Goal: Transaction & Acquisition: Purchase product/service

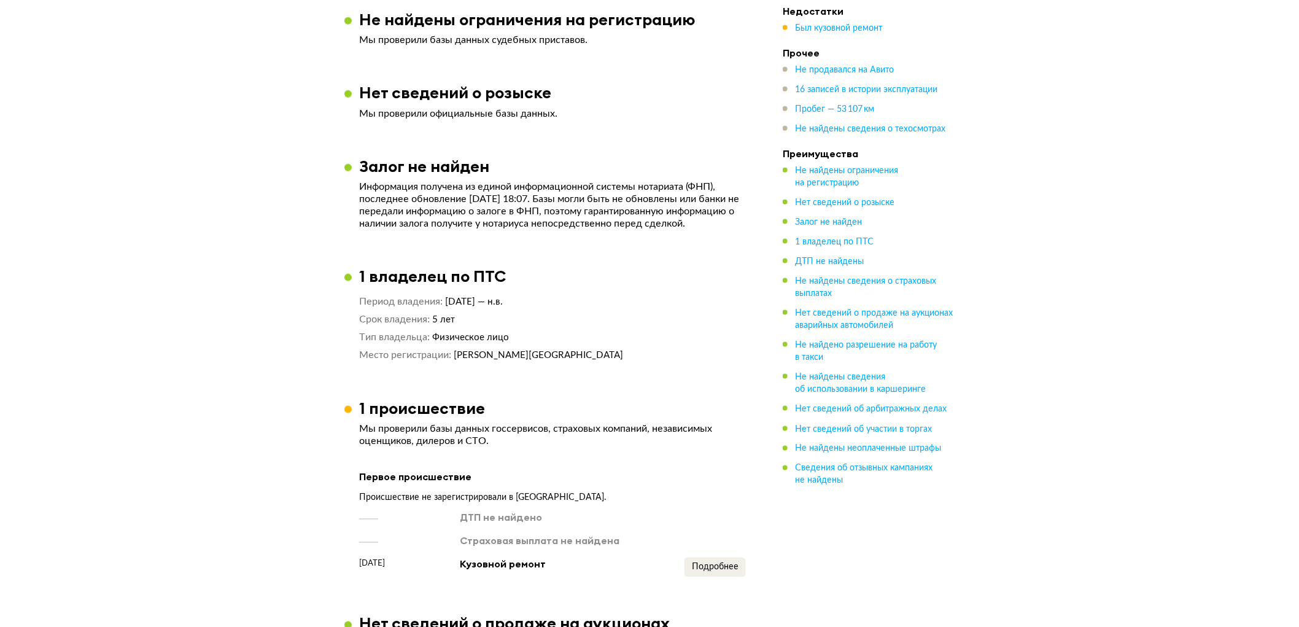
scroll to position [750, 0]
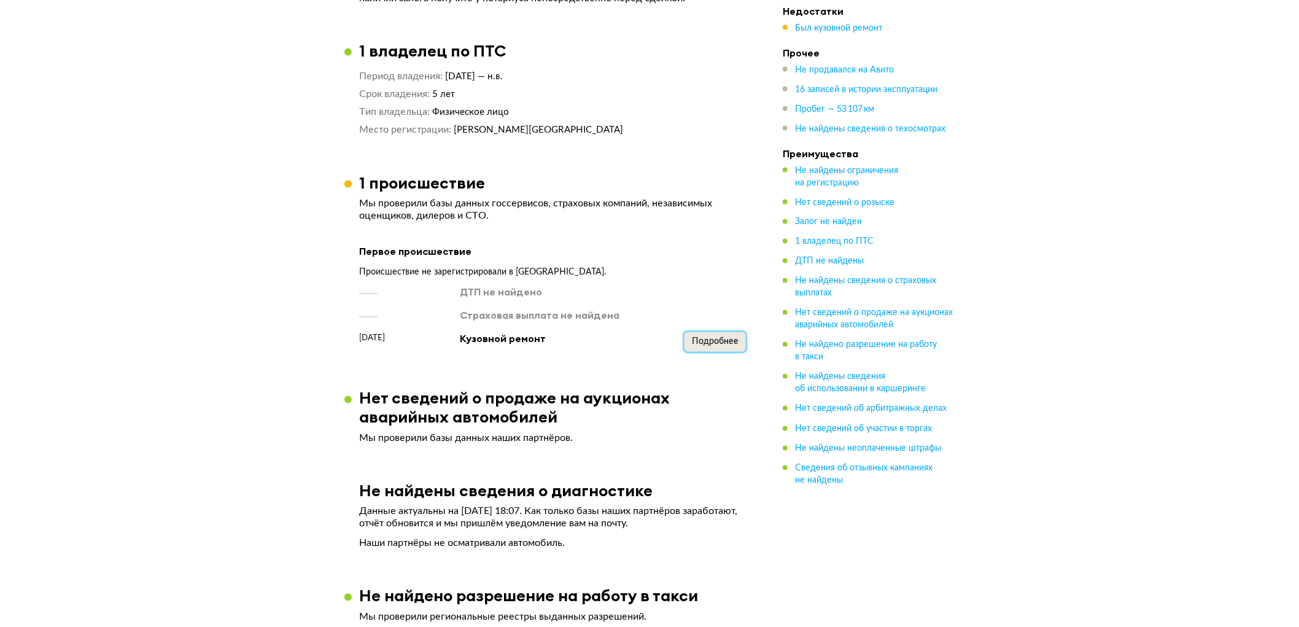
click at [713, 346] on button "Подробнее" at bounding box center [715, 342] width 61 height 20
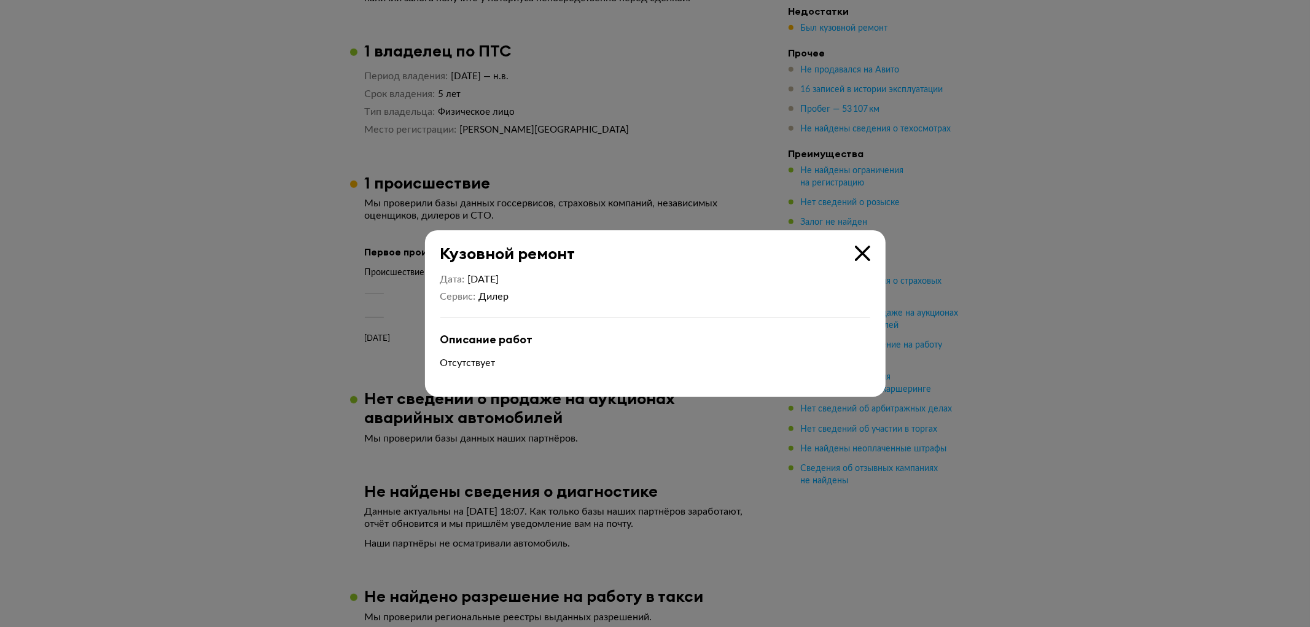
click at [335, 346] on div at bounding box center [655, 313] width 1310 height 627
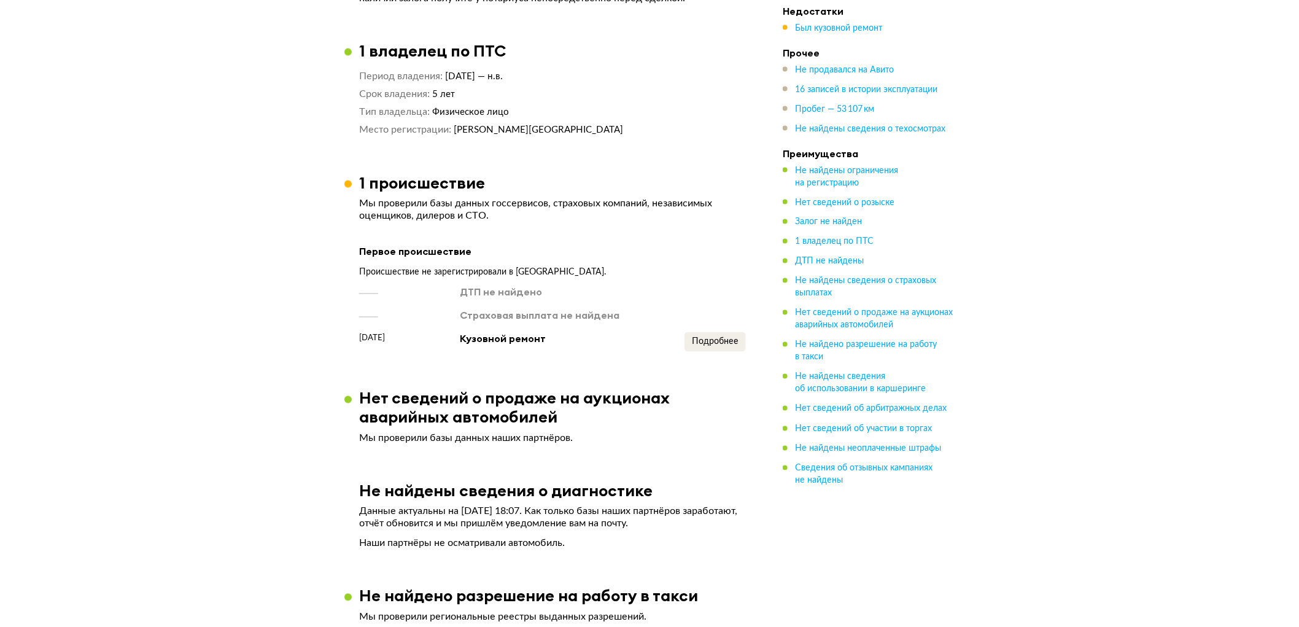
scroll to position [1569, 0]
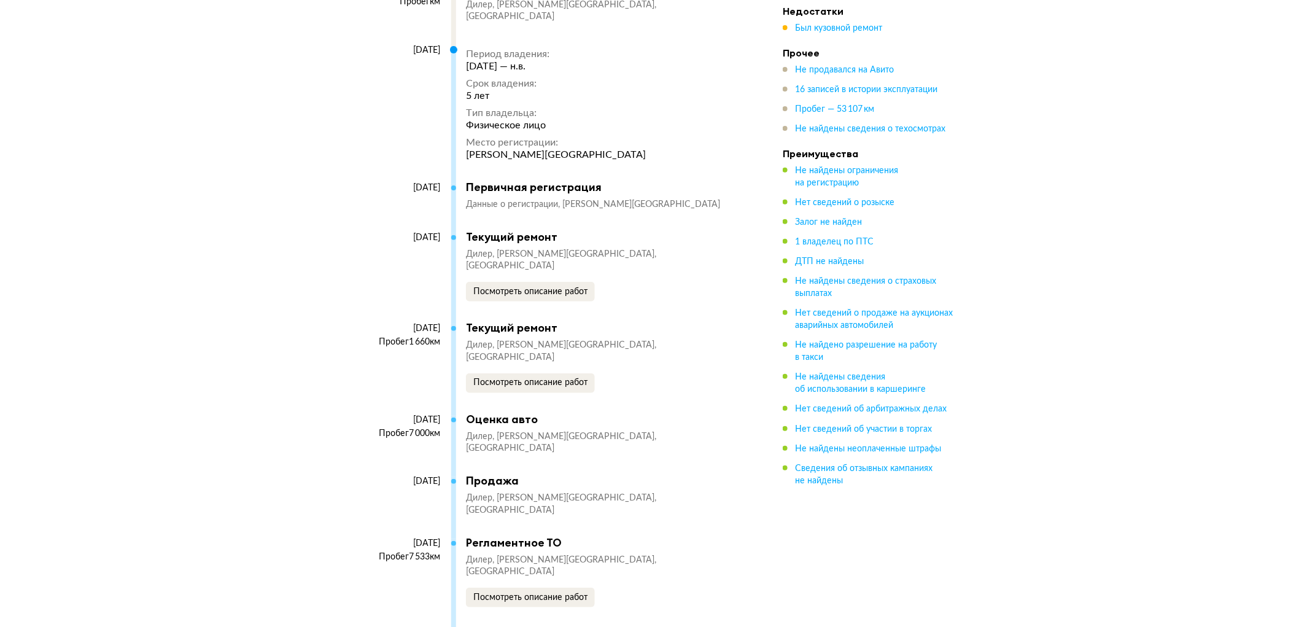
scroll to position [1432, 0]
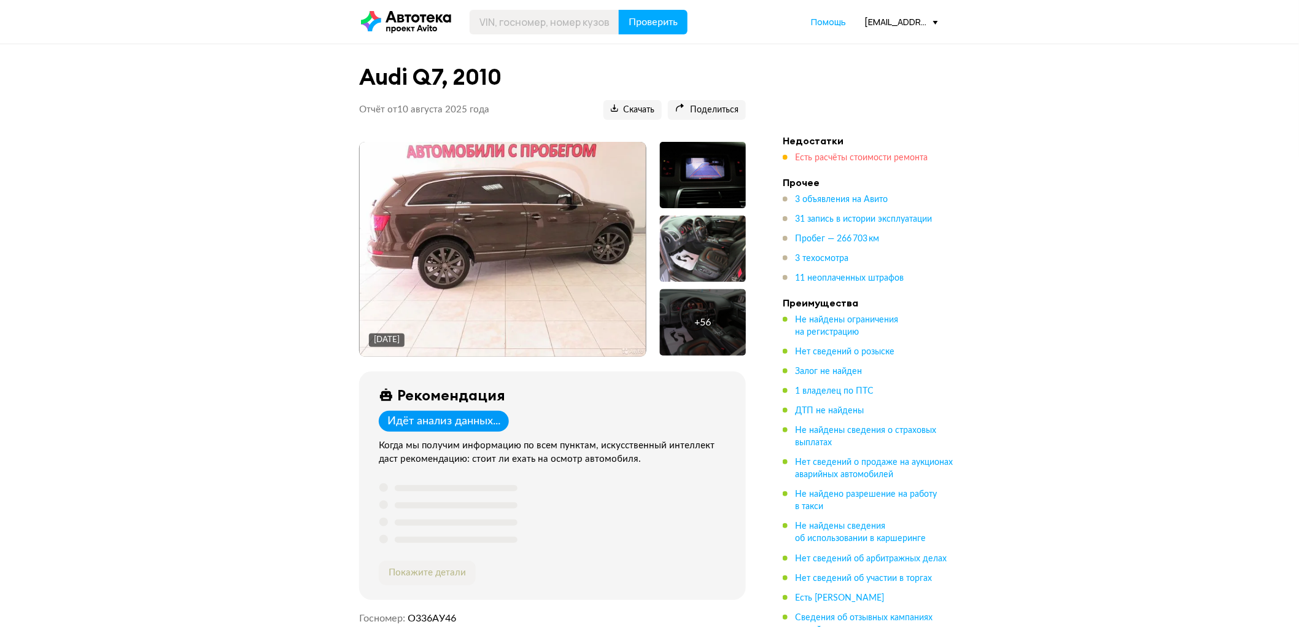
click at [871, 160] on span "Есть расчёты стоимости ремонта" at bounding box center [861, 157] width 133 height 9
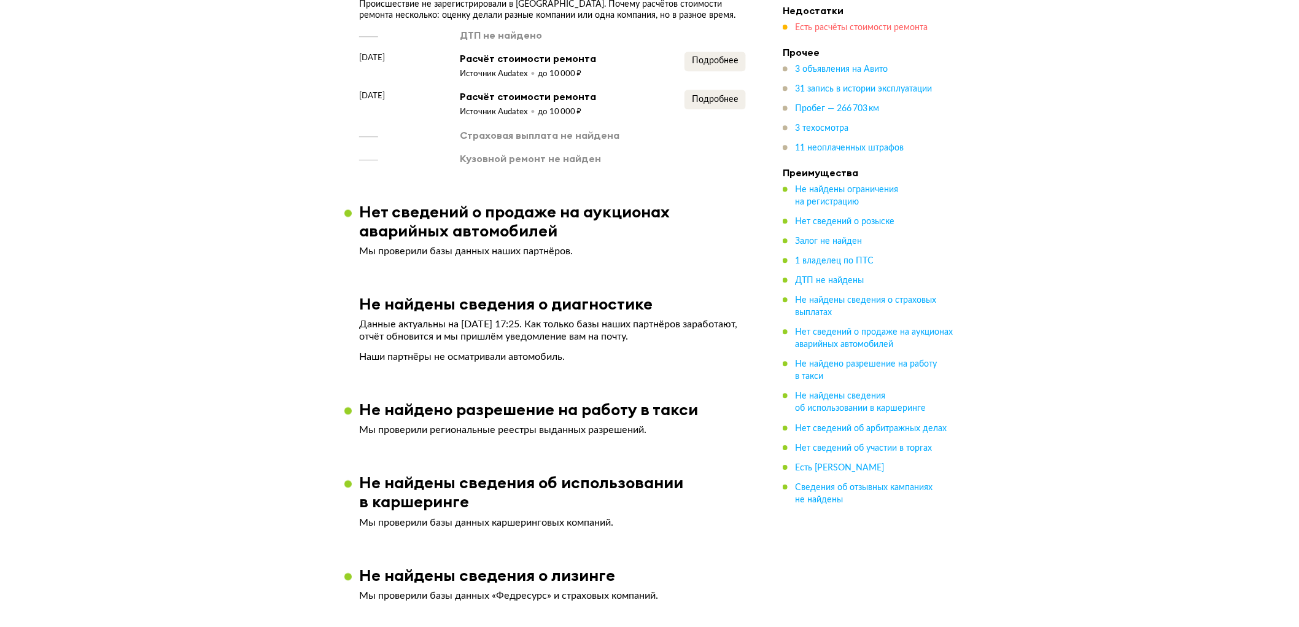
scroll to position [1280, 0]
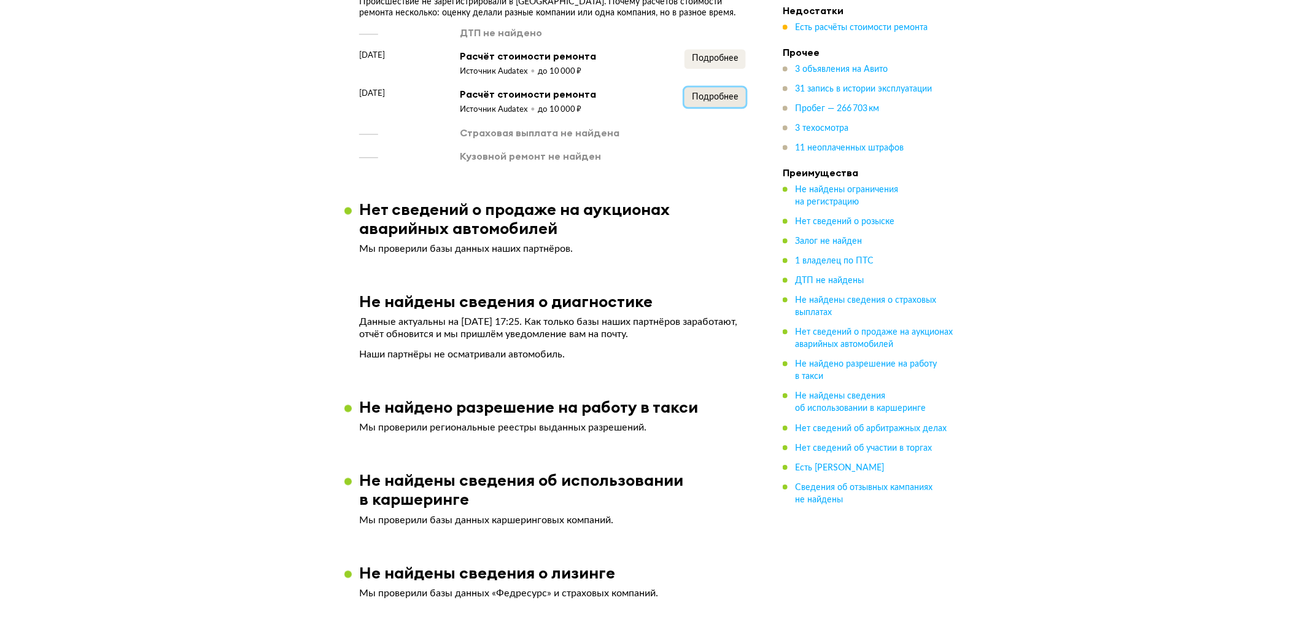
click at [702, 101] on span "Подробнее" at bounding box center [715, 97] width 47 height 9
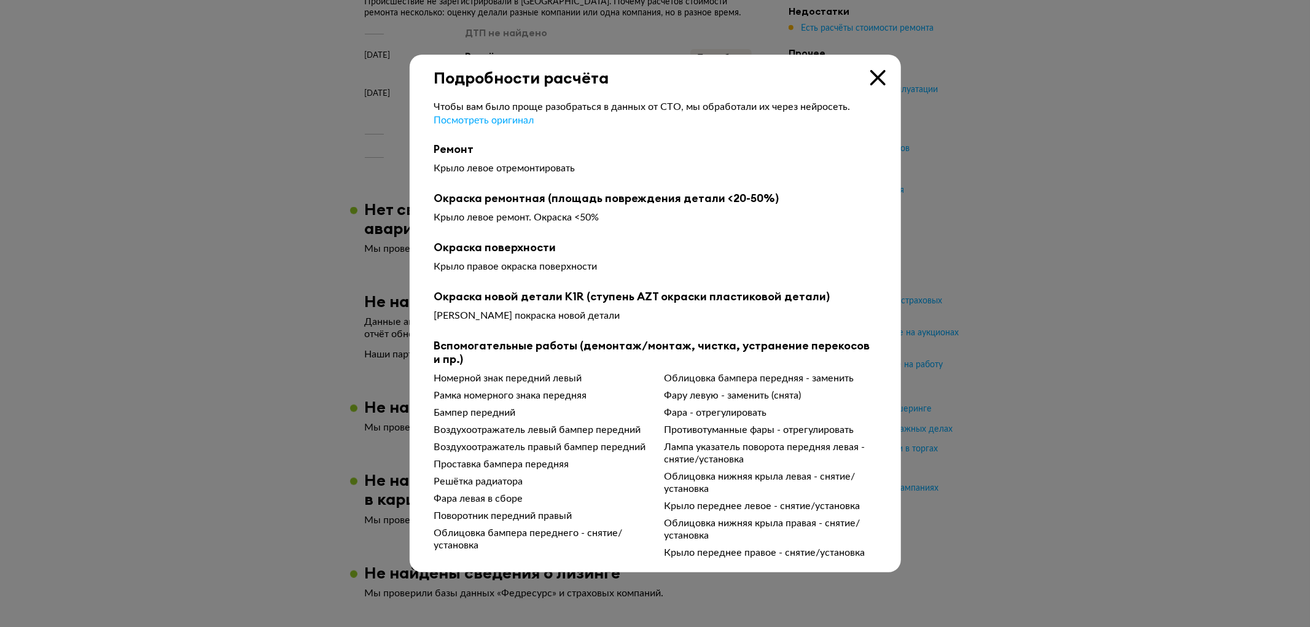
click at [716, 56] on div "Подробности расчёта" at bounding box center [655, 71] width 491 height 33
click at [716, 43] on div at bounding box center [655, 313] width 1310 height 627
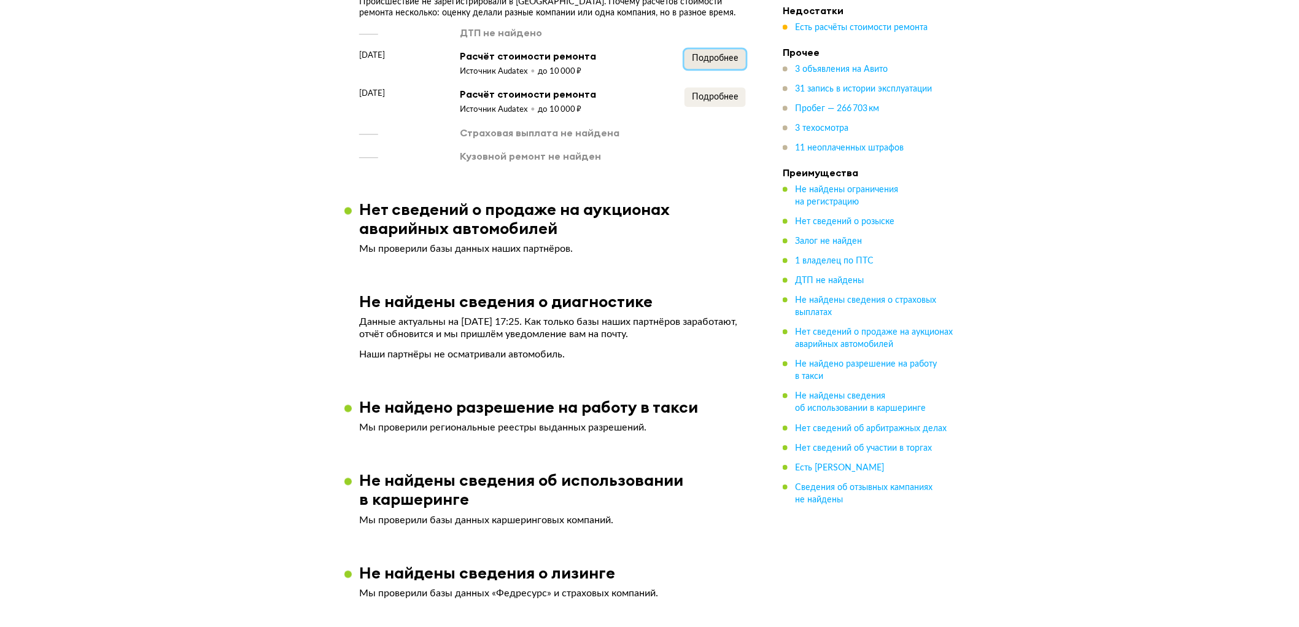
click at [721, 63] on span "Подробнее" at bounding box center [715, 58] width 47 height 9
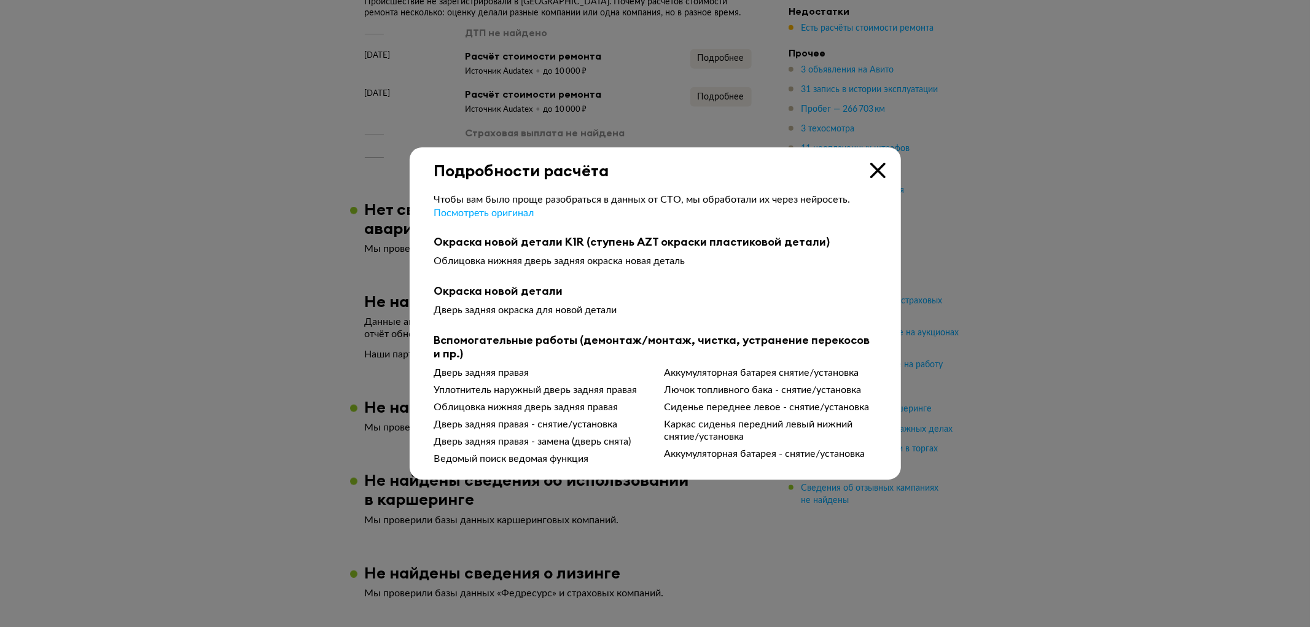
click at [279, 276] on div at bounding box center [655, 313] width 1310 height 627
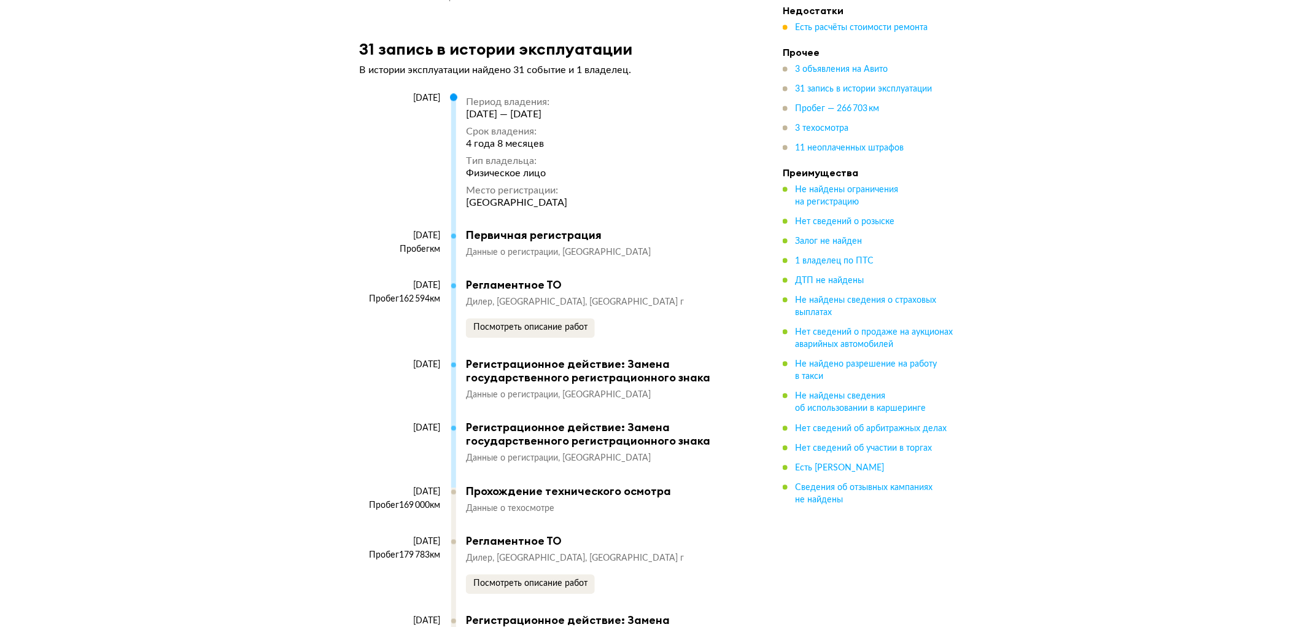
scroll to position [3463, 0]
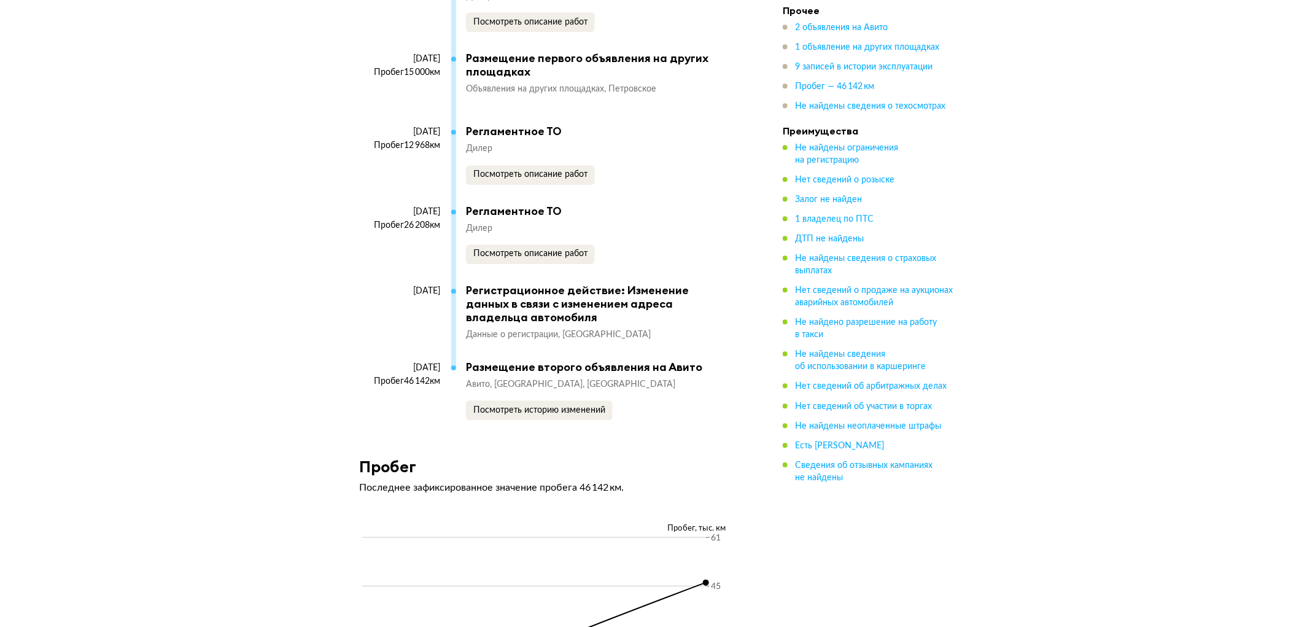
scroll to position [3342, 0]
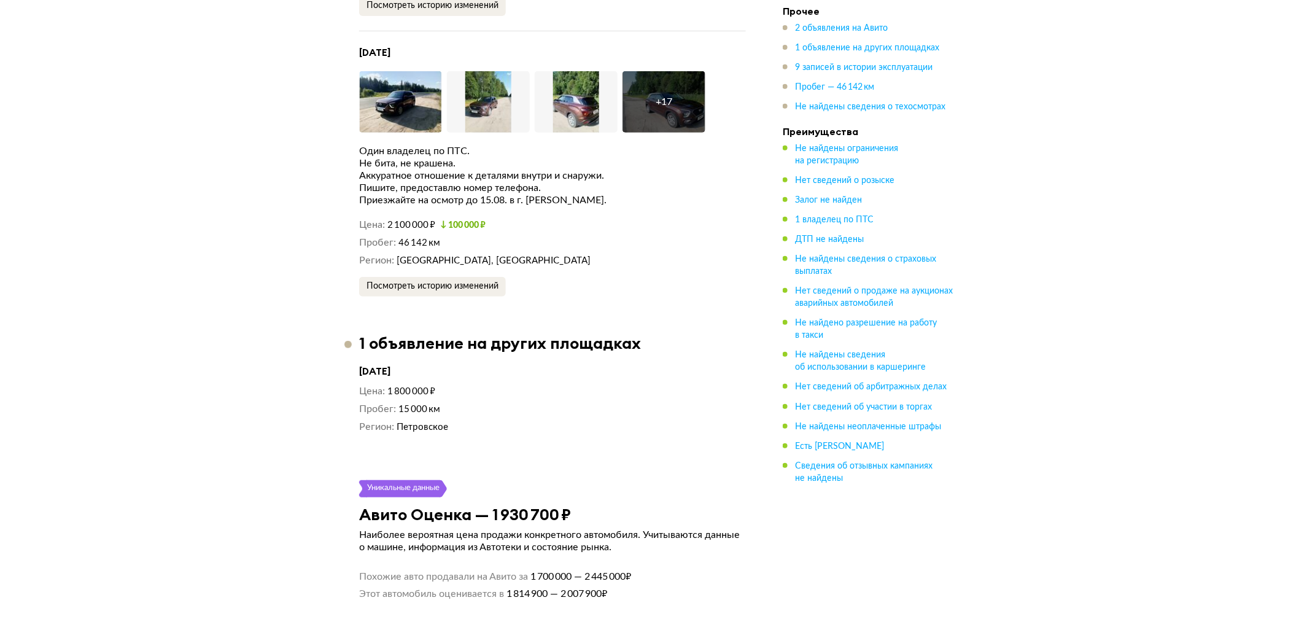
scroll to position [2319, 0]
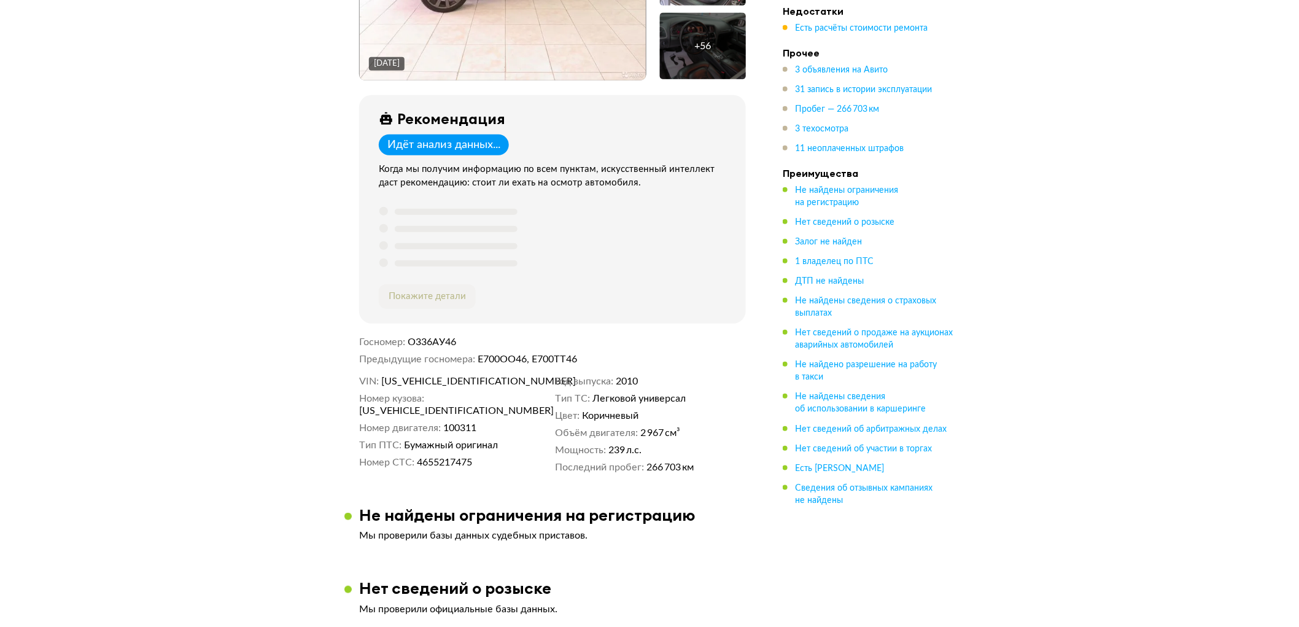
scroll to position [341, 0]
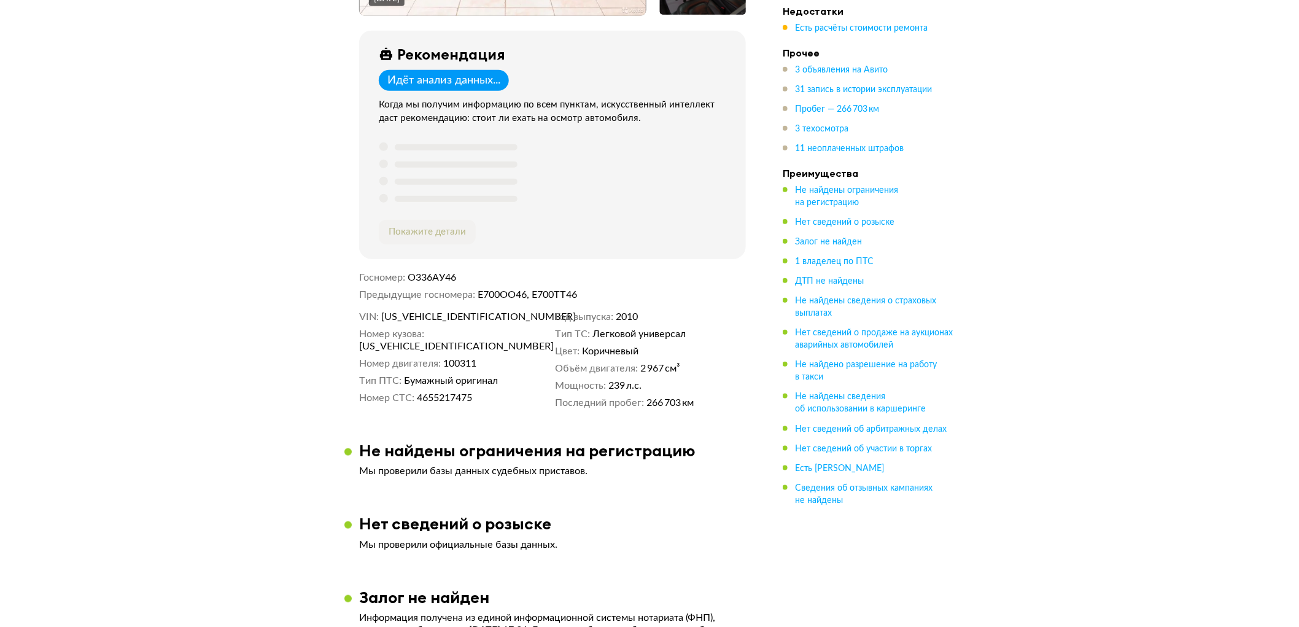
click at [432, 322] on span "XW8ZZZ4L6AG000569" at bounding box center [452, 317] width 141 height 12
click at [432, 322] on span "[US_VEHICLE_IDENTIFICATION_NUMBER]" at bounding box center [452, 317] width 141 height 12
copy span "[US_VEHICLE_IDENTIFICATION_NUMBER]"
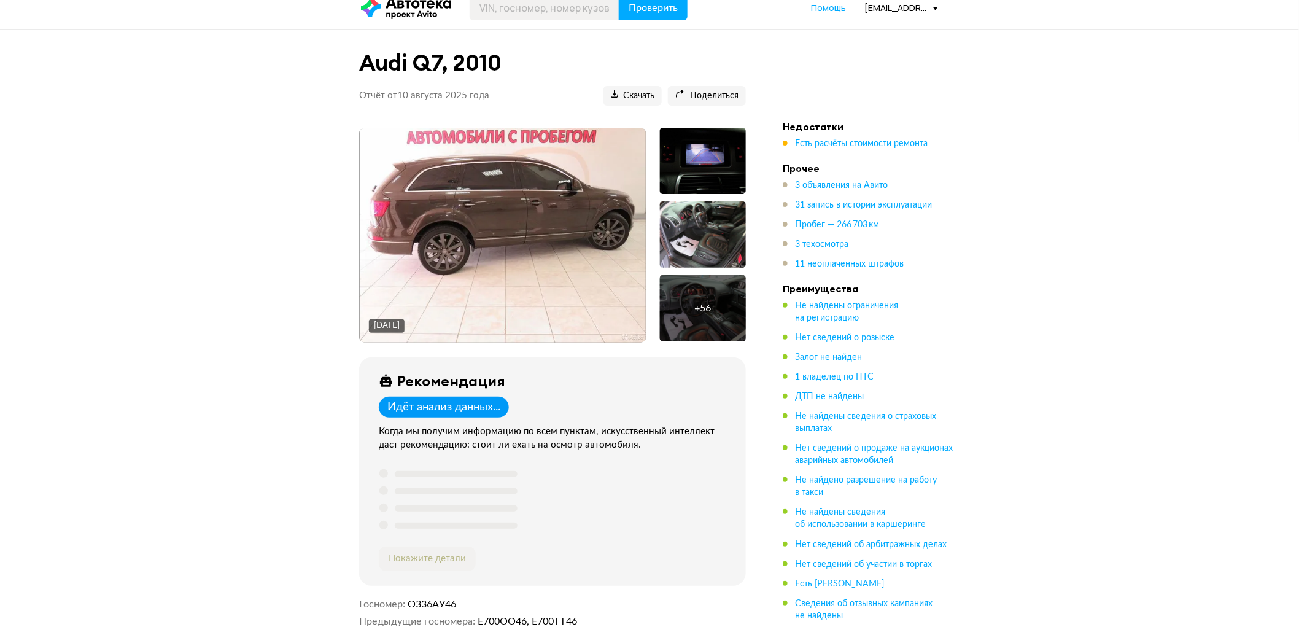
scroll to position [0, 0]
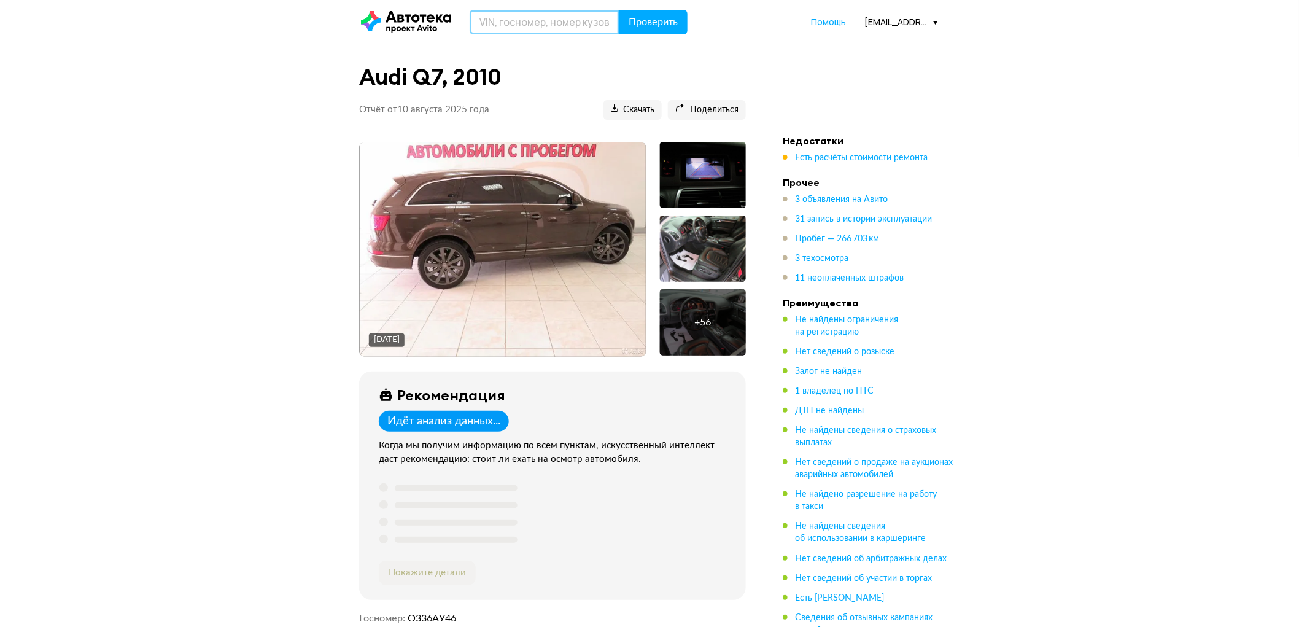
click at [524, 26] on input "text" at bounding box center [545, 22] width 150 height 25
paste input "[US_VEHICLE_IDENTIFICATION_NUMBER]"
type input "XW8ZZZ4L6AG000569"
click at [624, 28] on button "Проверить" at bounding box center [653, 22] width 69 height 25
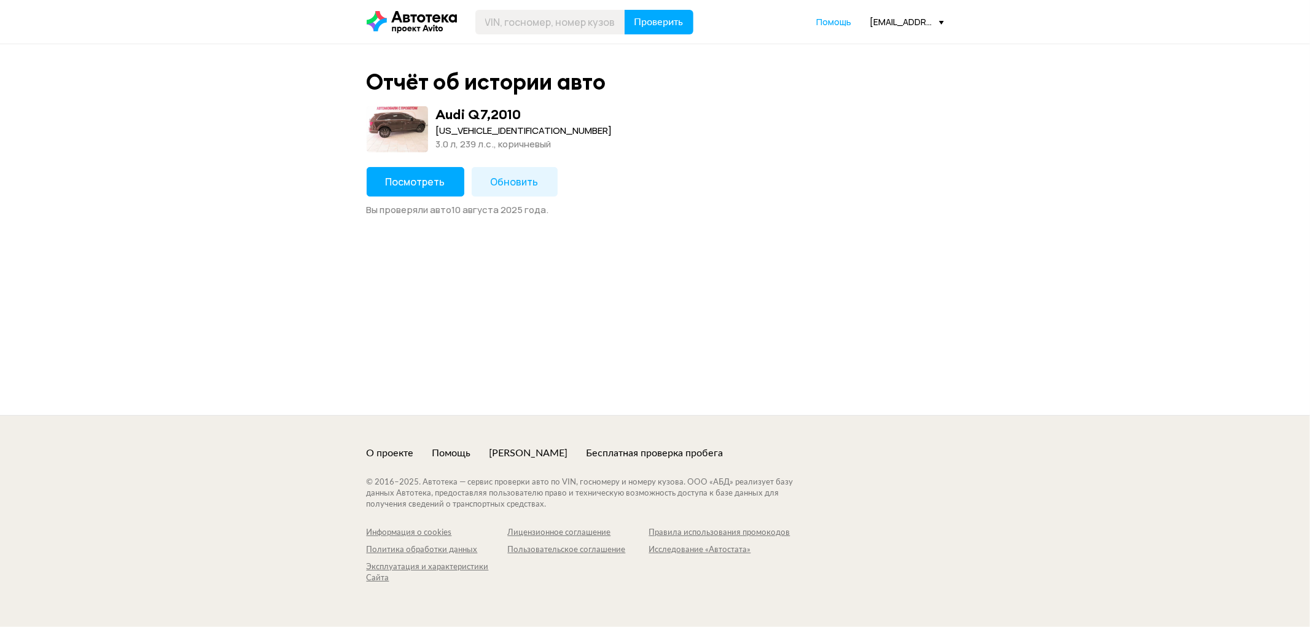
click at [526, 193] on button "Обновить" at bounding box center [515, 181] width 86 height 29
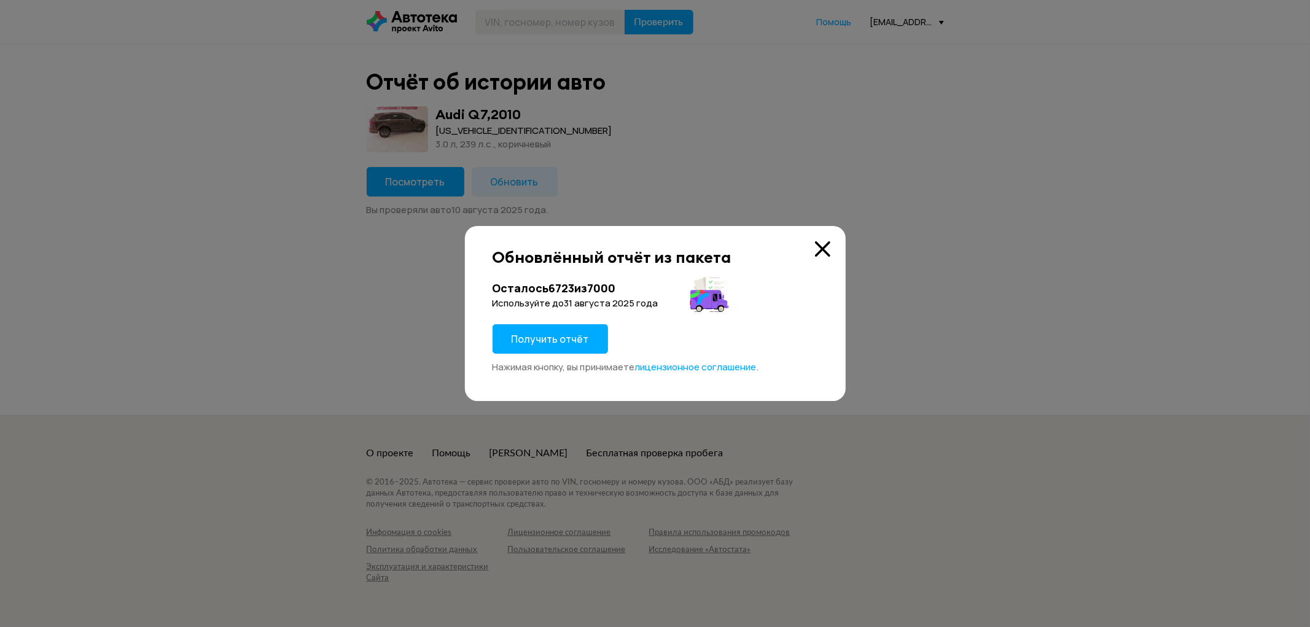
click at [559, 325] on button "Получить отчёт" at bounding box center [549, 338] width 115 height 29
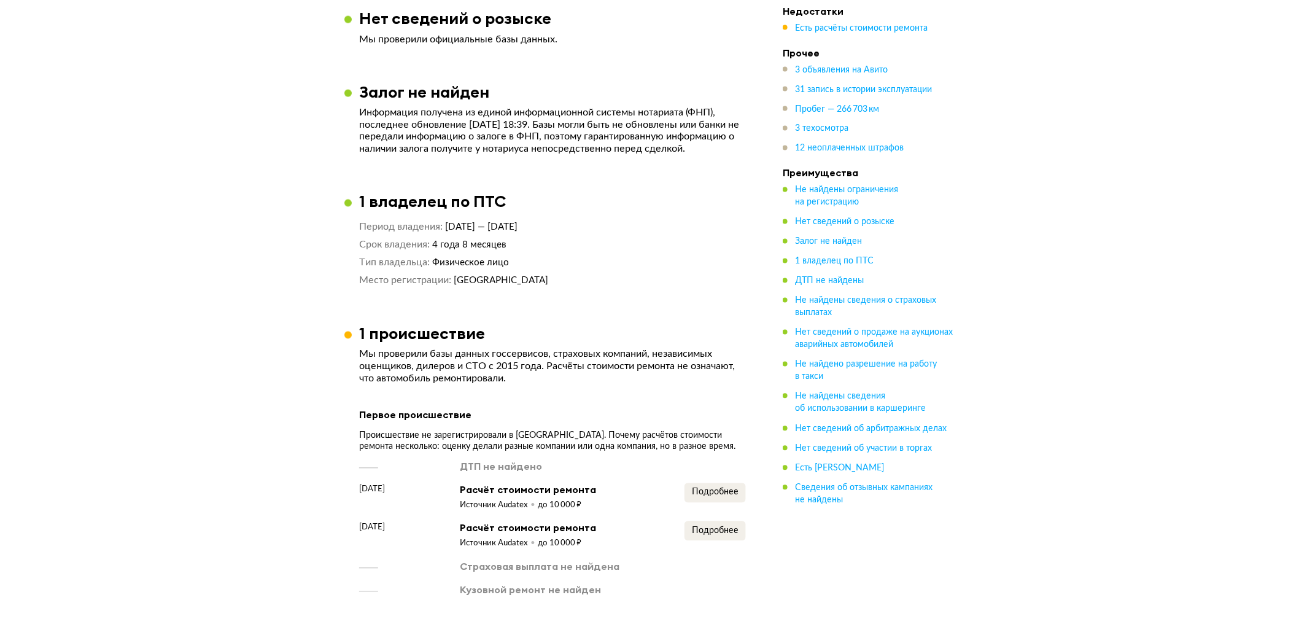
scroll to position [818, 0]
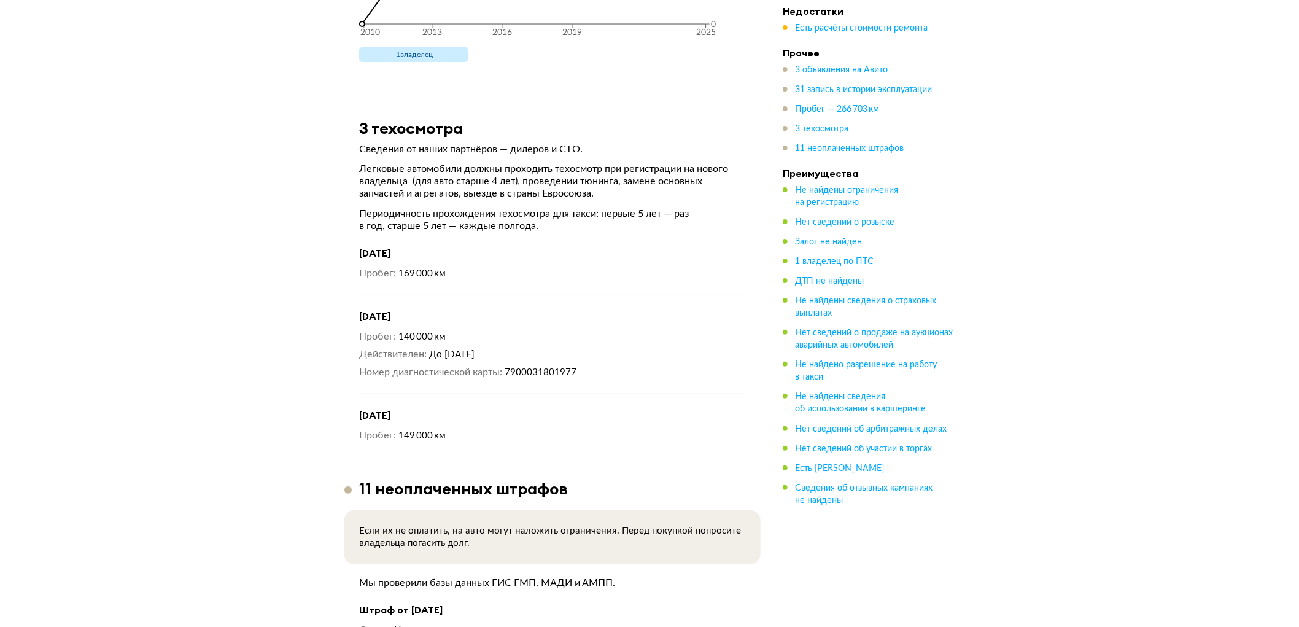
scroll to position [6003, 0]
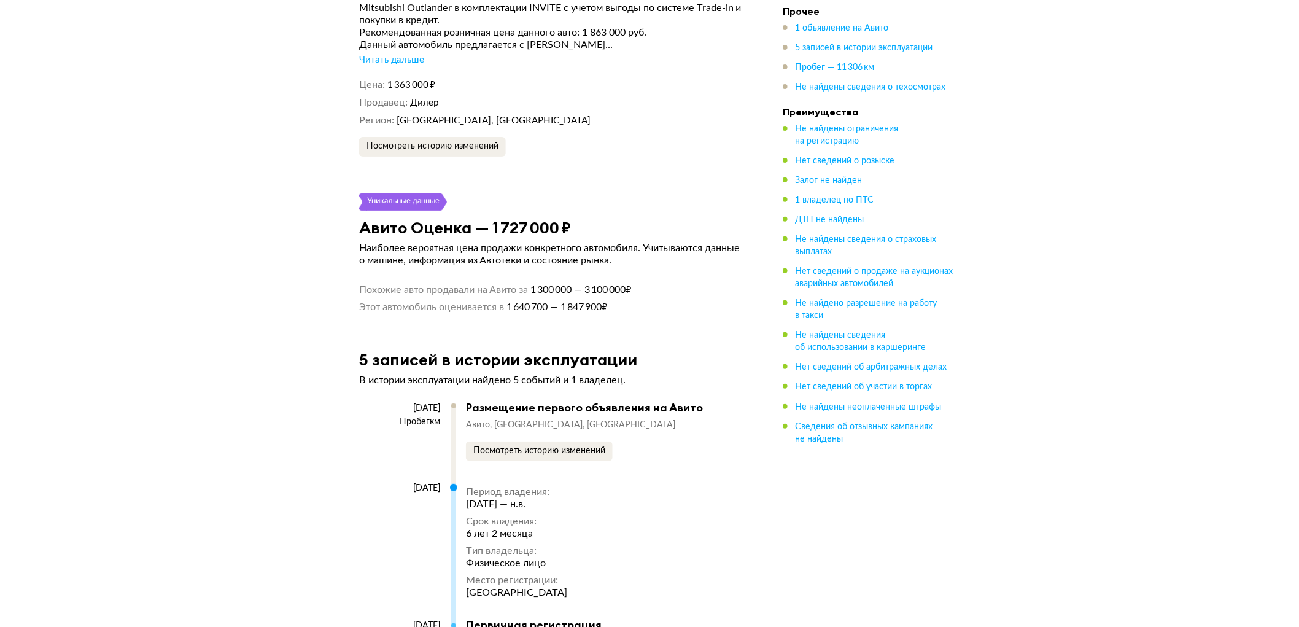
scroll to position [2524, 0]
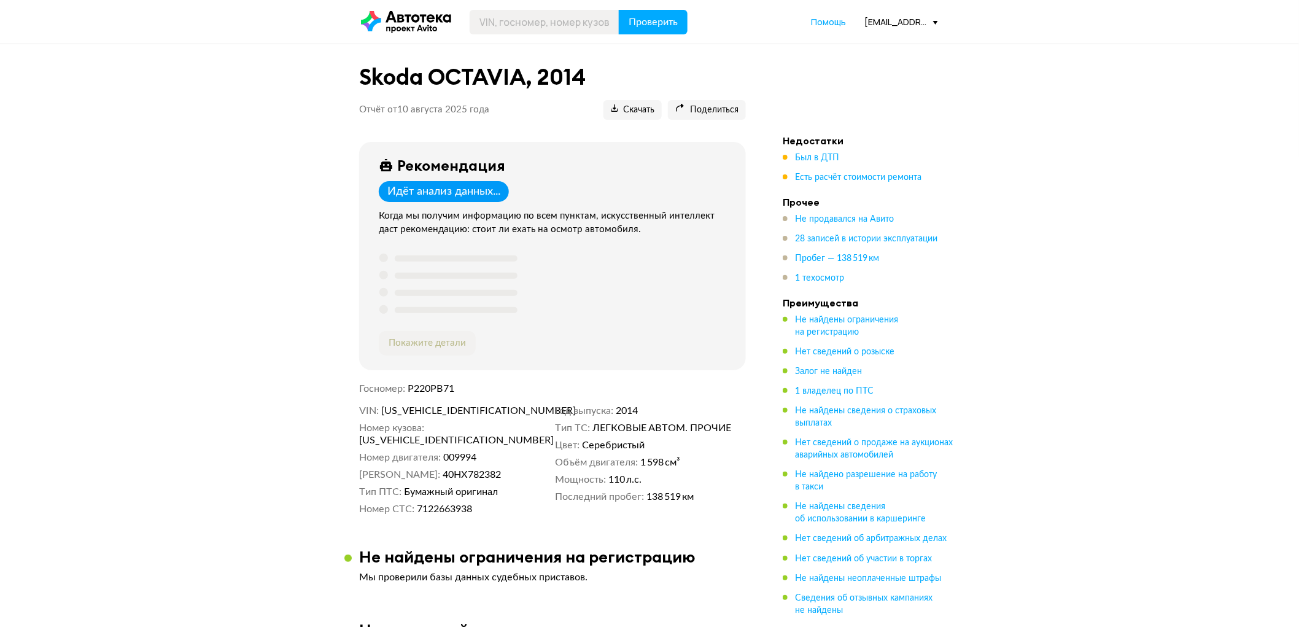
click at [839, 187] on ul "Недостатки Был в ДТП Есть расчёт стоимости ремонта Прочее Не продавался на Авит…" at bounding box center [869, 374] width 172 height 481
click at [845, 178] on span "Есть расчёт стоимости ремонта" at bounding box center [858, 177] width 126 height 9
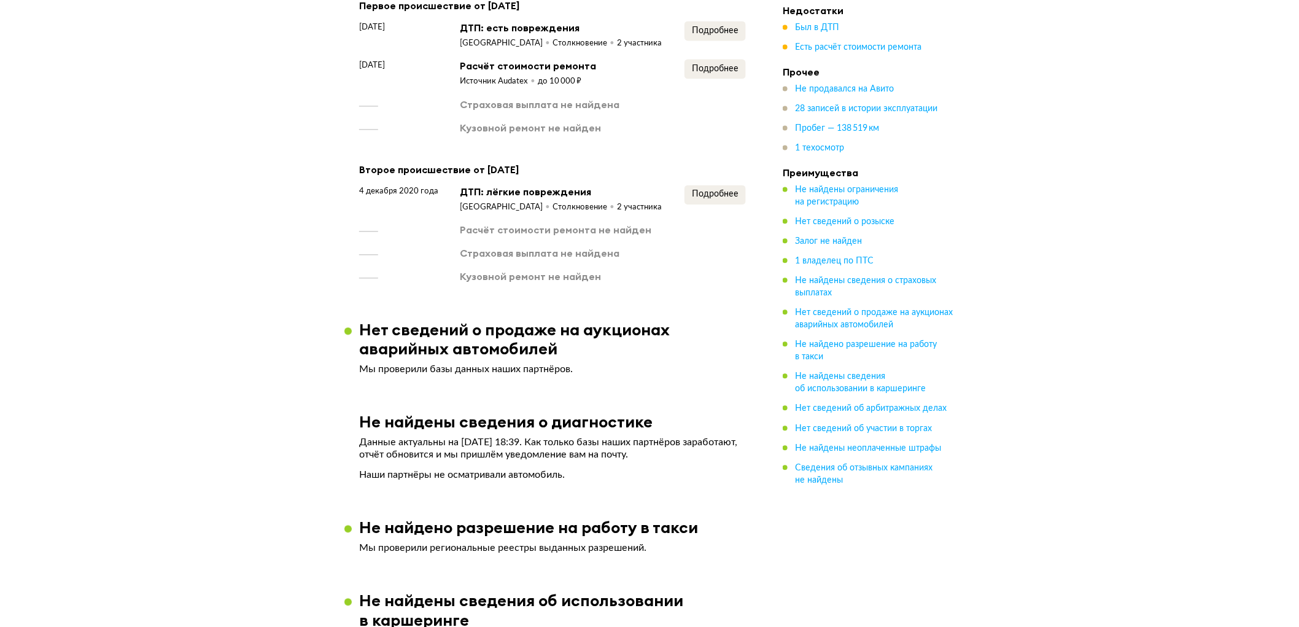
scroll to position [1022, 0]
click at [726, 197] on span "Подробнее" at bounding box center [715, 192] width 47 height 9
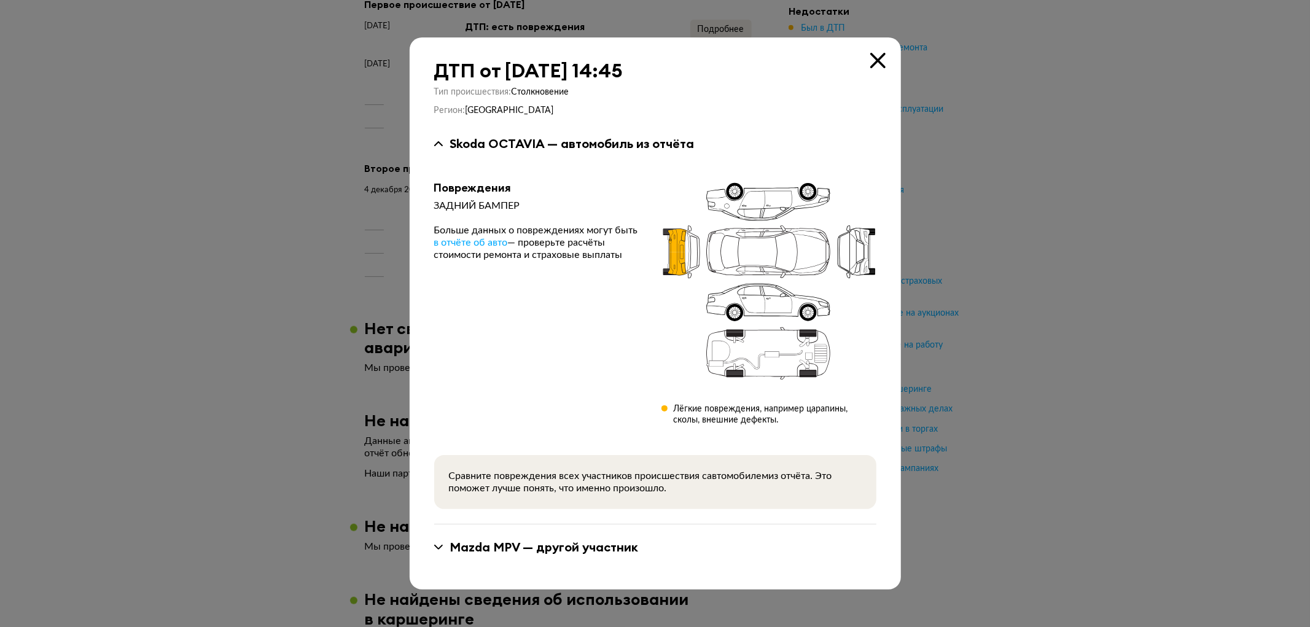
click at [307, 249] on div at bounding box center [655, 313] width 1310 height 627
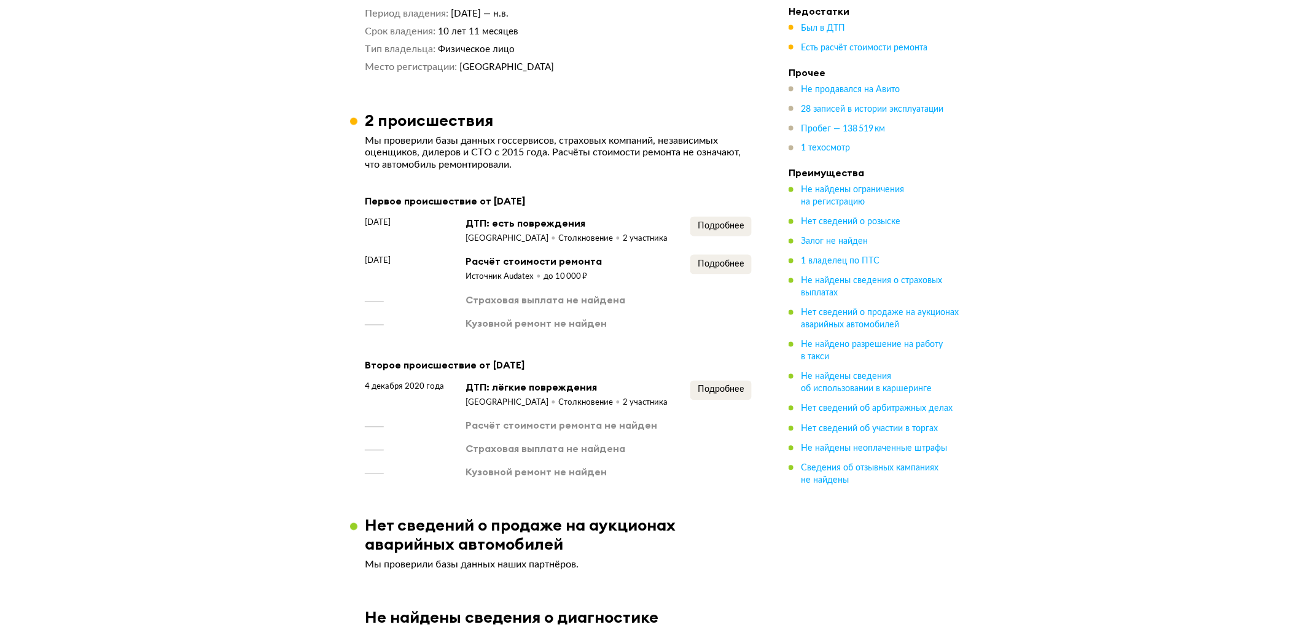
scroll to position [750, 0]
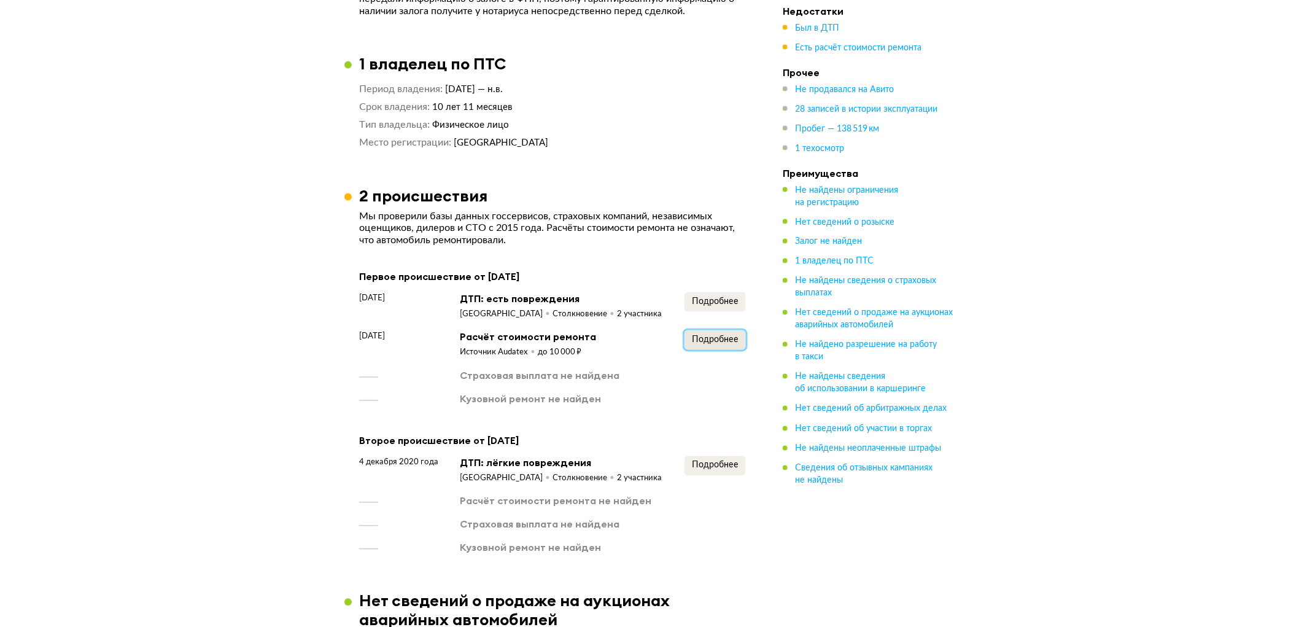
click at [702, 344] on span "Подробнее" at bounding box center [715, 340] width 47 height 9
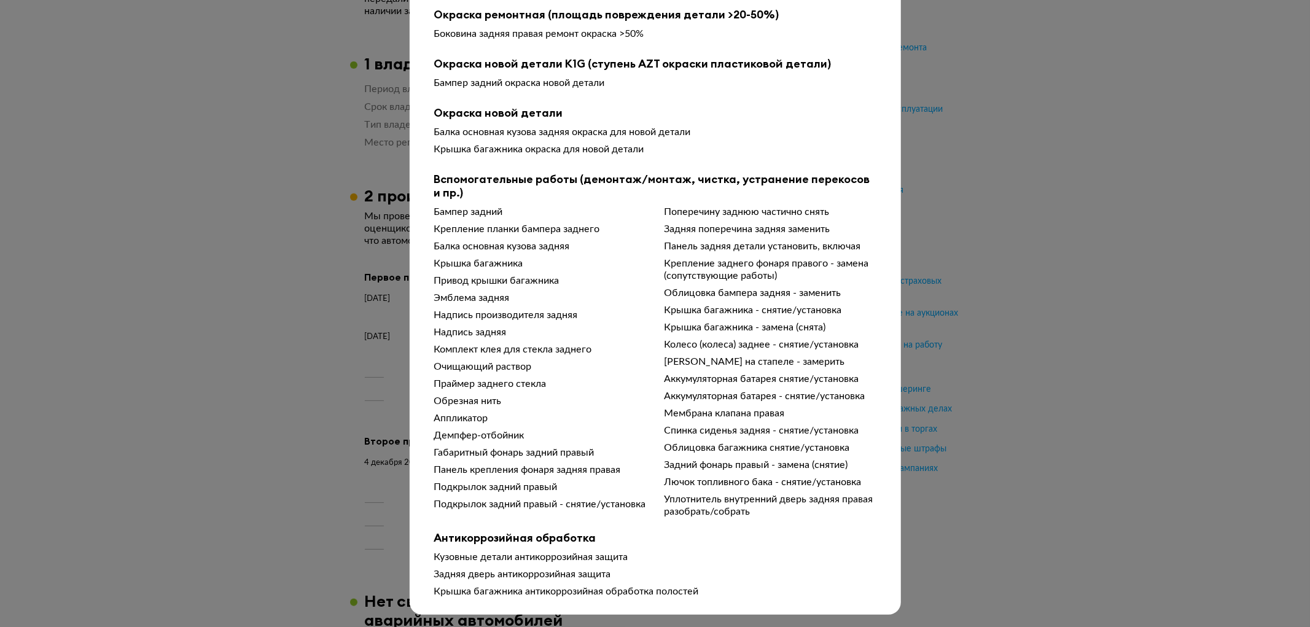
scroll to position [165, 0]
click at [272, 422] on div at bounding box center [655, 154] width 1310 height 627
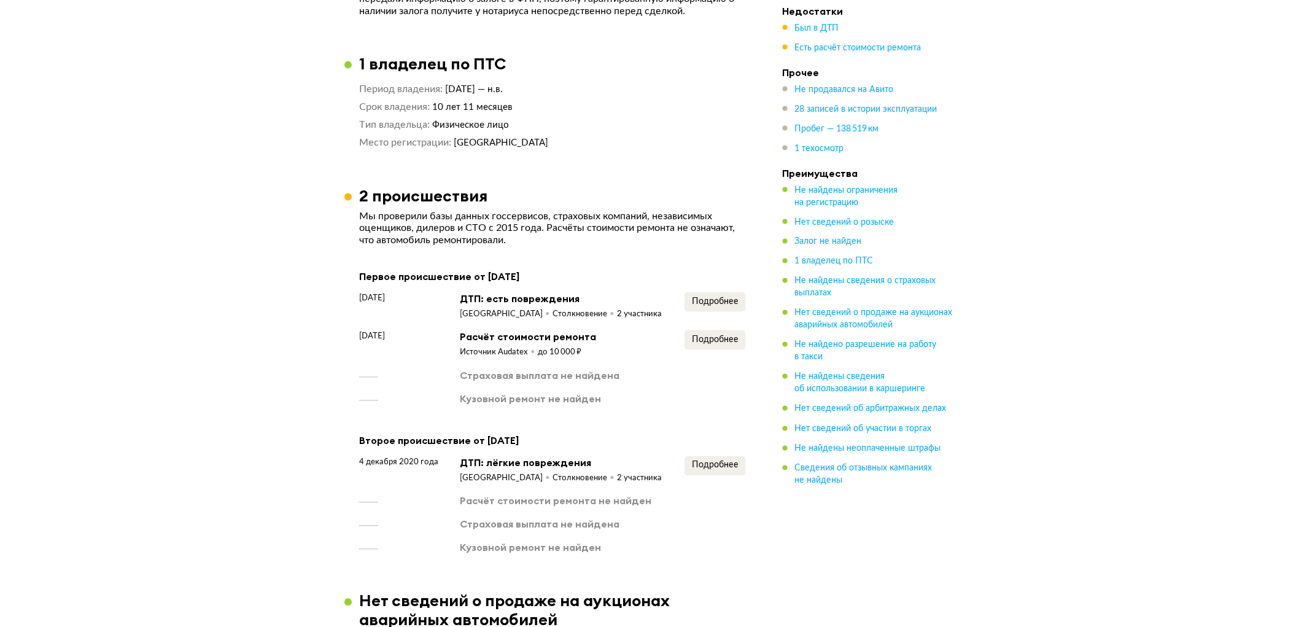
click at [728, 315] on div "Подробнее" at bounding box center [715, 306] width 61 height 28
click at [723, 312] on button "Подробнее" at bounding box center [715, 302] width 61 height 20
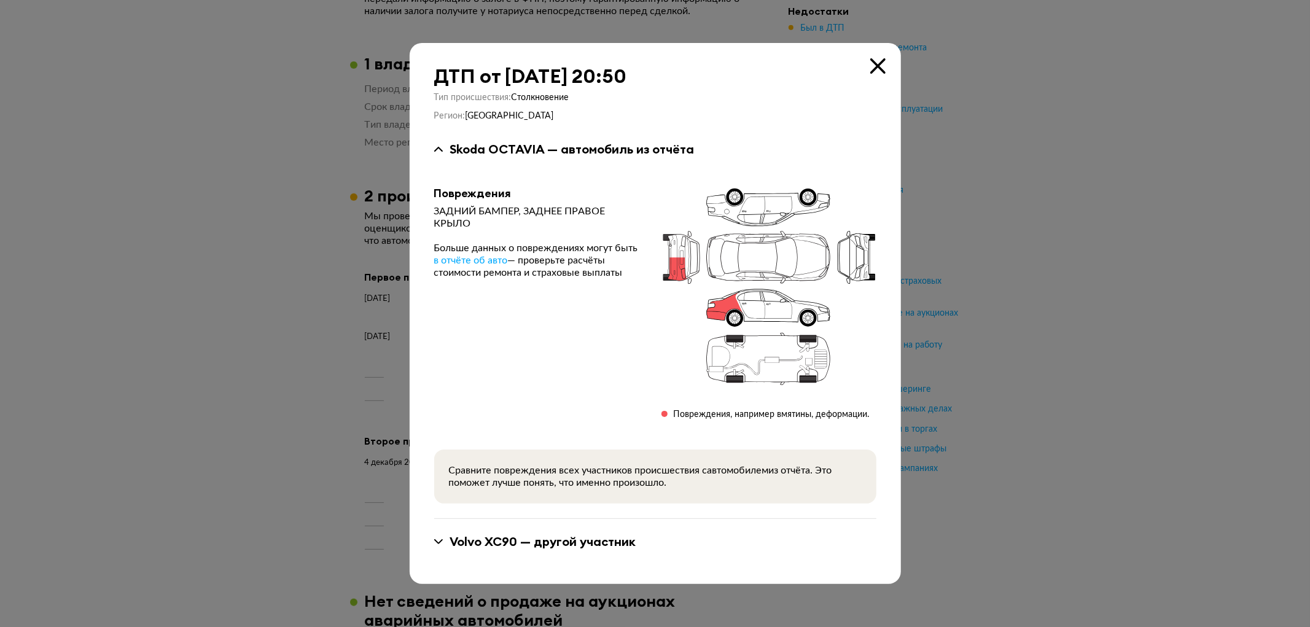
click at [287, 323] on div at bounding box center [655, 313] width 1310 height 627
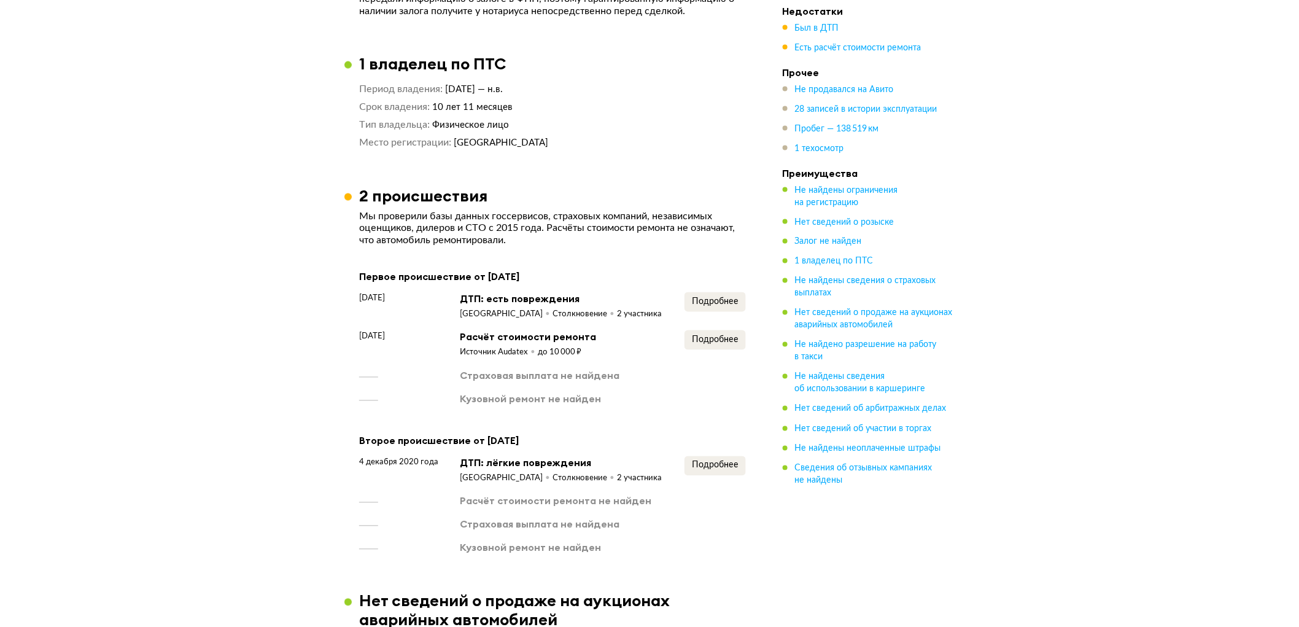
click at [726, 316] on div "Подробнее" at bounding box center [715, 306] width 61 height 28
click at [720, 301] on span "Подробнее" at bounding box center [715, 302] width 47 height 9
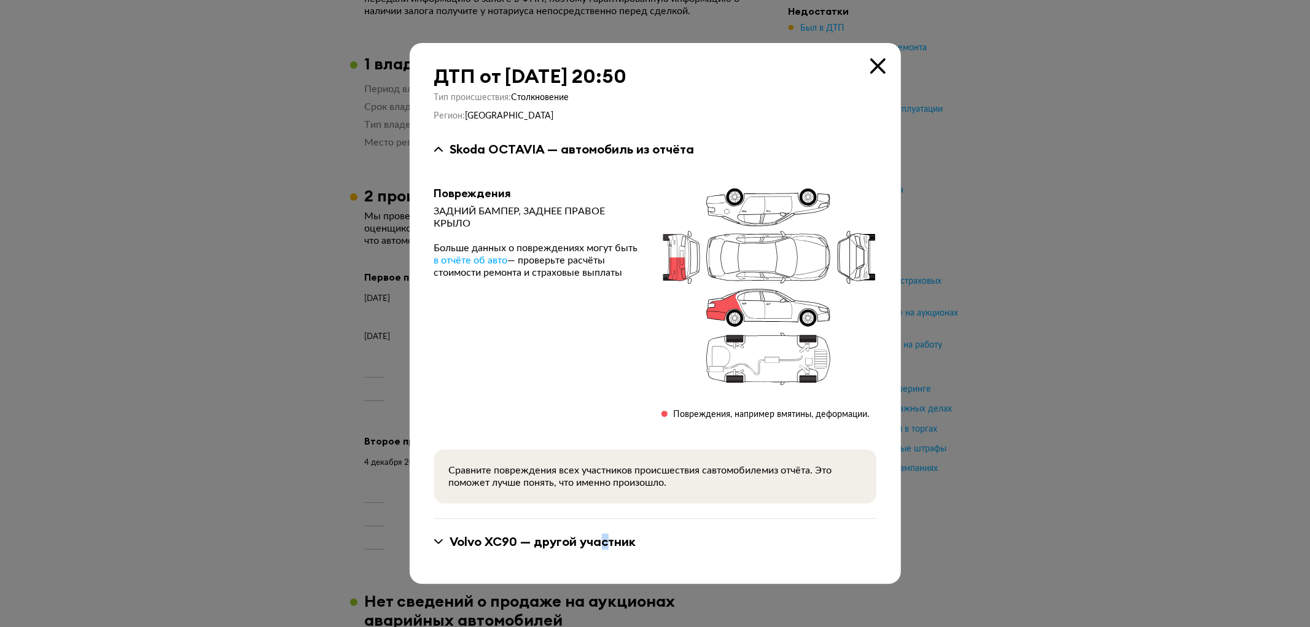
click at [602, 543] on div "Volvo XC90 — другой участник" at bounding box center [655, 541] width 442 height 45
click at [602, 543] on div "Volvo XC90 — другой участник" at bounding box center [543, 542] width 186 height 16
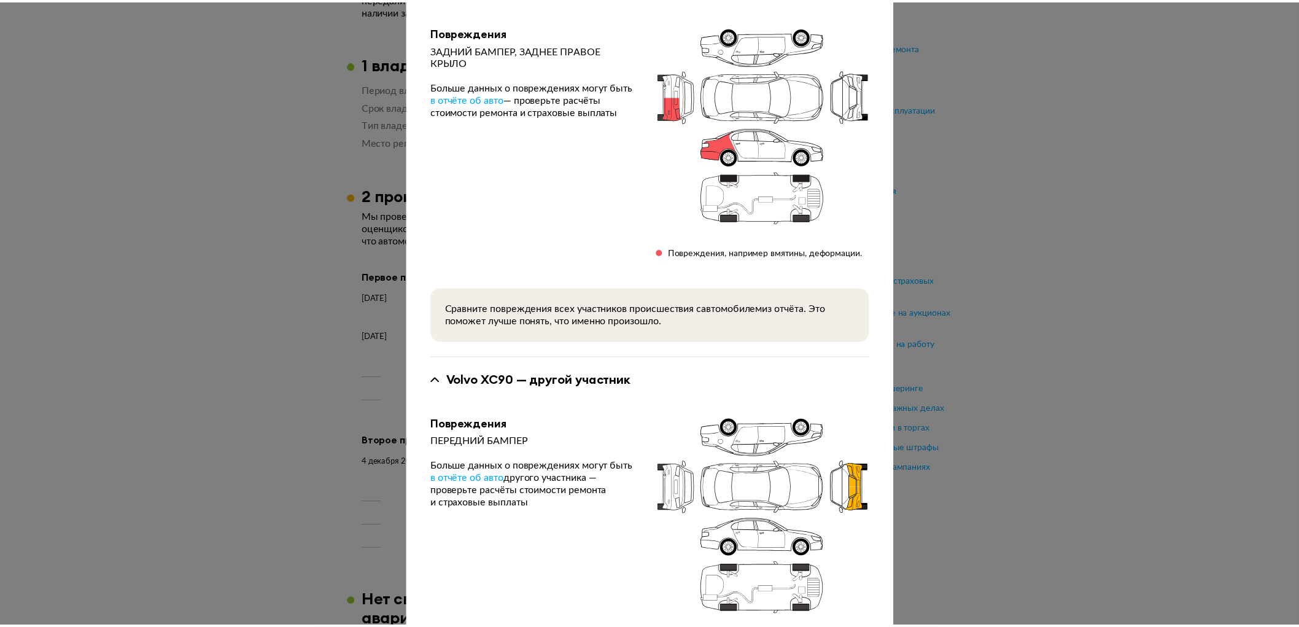
scroll to position [212, 0]
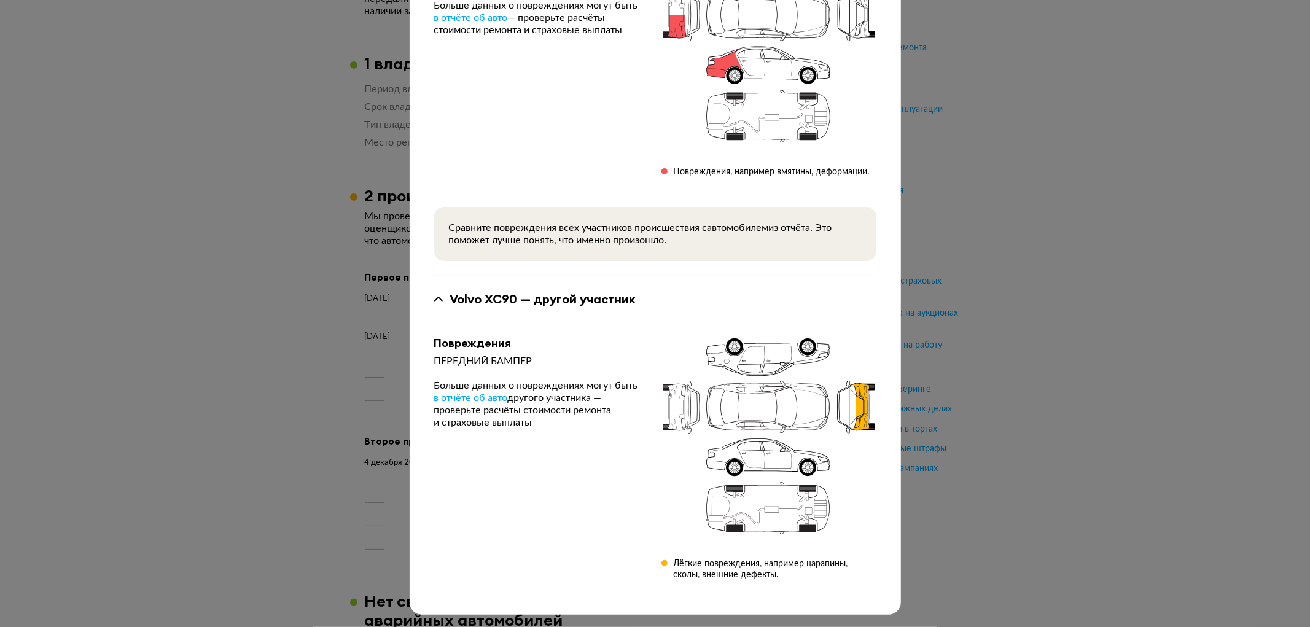
click at [167, 279] on div at bounding box center [655, 101] width 1310 height 627
